Goal: Navigation & Orientation: Find specific page/section

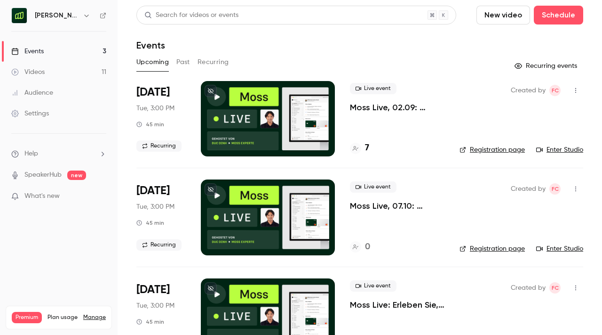
click at [52, 14] on h6 "[PERSON_NAME] [GEOGRAPHIC_DATA]" at bounding box center [57, 15] width 44 height 9
click at [73, 14] on h6 "[PERSON_NAME] [GEOGRAPHIC_DATA]" at bounding box center [57, 15] width 44 height 9
click at [80, 12] on div "[PERSON_NAME] [GEOGRAPHIC_DATA]" at bounding box center [63, 15] width 57 height 11
click at [84, 12] on icon "button" at bounding box center [87, 16] width 8 height 8
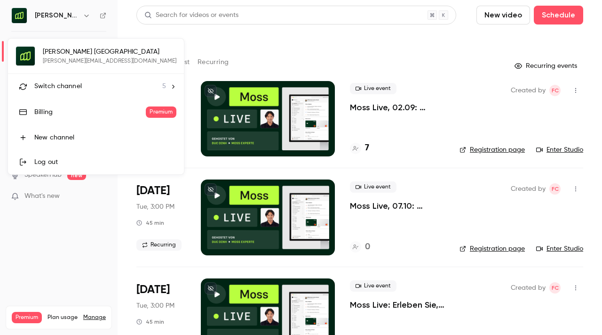
click at [68, 88] on span "Switch channel" at bounding box center [58, 86] width 48 height 10
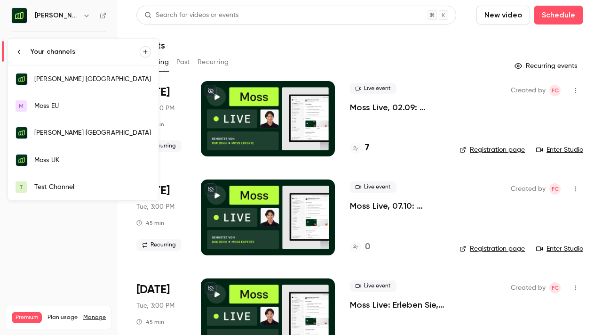
click at [63, 151] on link "Moss UK" at bounding box center [83, 159] width 151 height 27
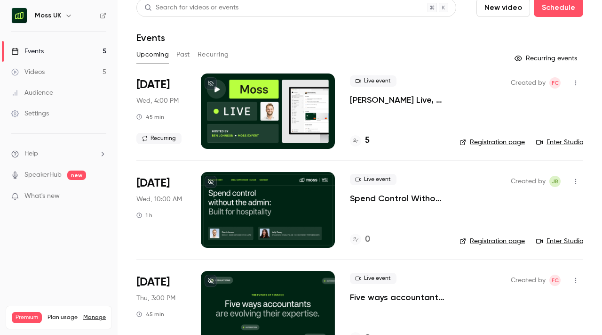
scroll to position [8, 0]
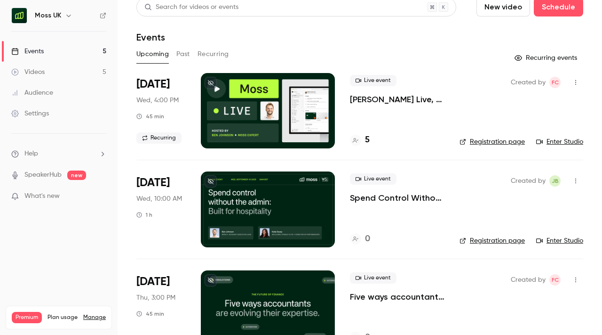
click at [368, 138] on h4 "5" at bounding box center [367, 140] width 5 height 13
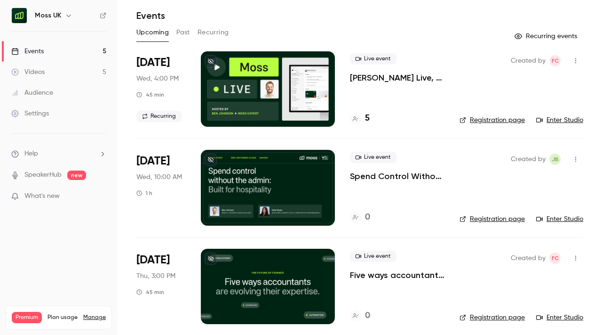
scroll to position [33, 0]
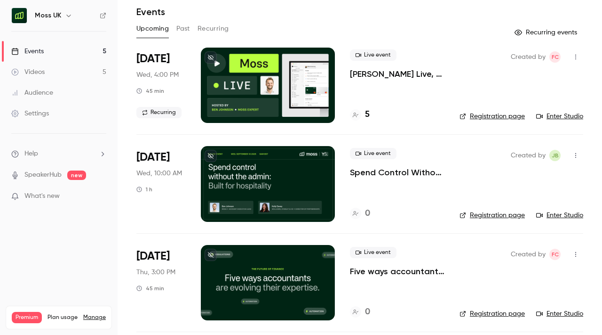
click at [368, 113] on h4 "5" at bounding box center [367, 114] width 5 height 13
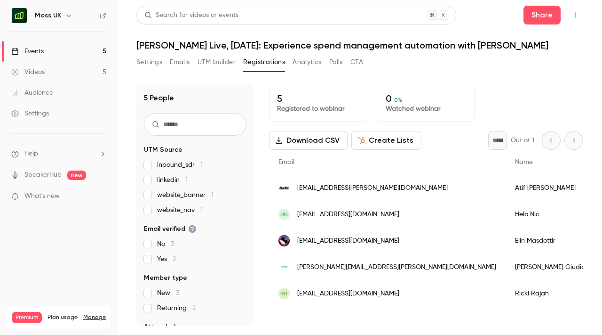
click at [371, 67] on div "Settings Emails UTM builder Registrations Analytics Polls CTA" at bounding box center [359, 64] width 447 height 19
